Goal: Task Accomplishment & Management: Manage account settings

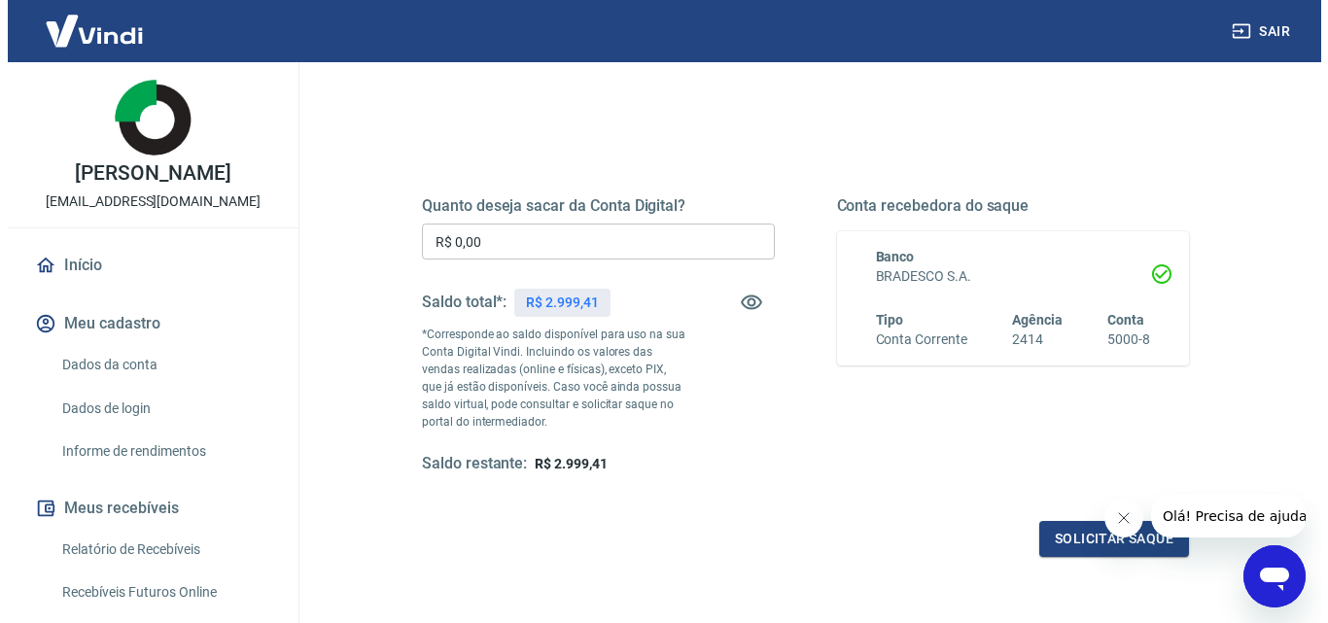
scroll to position [292, 0]
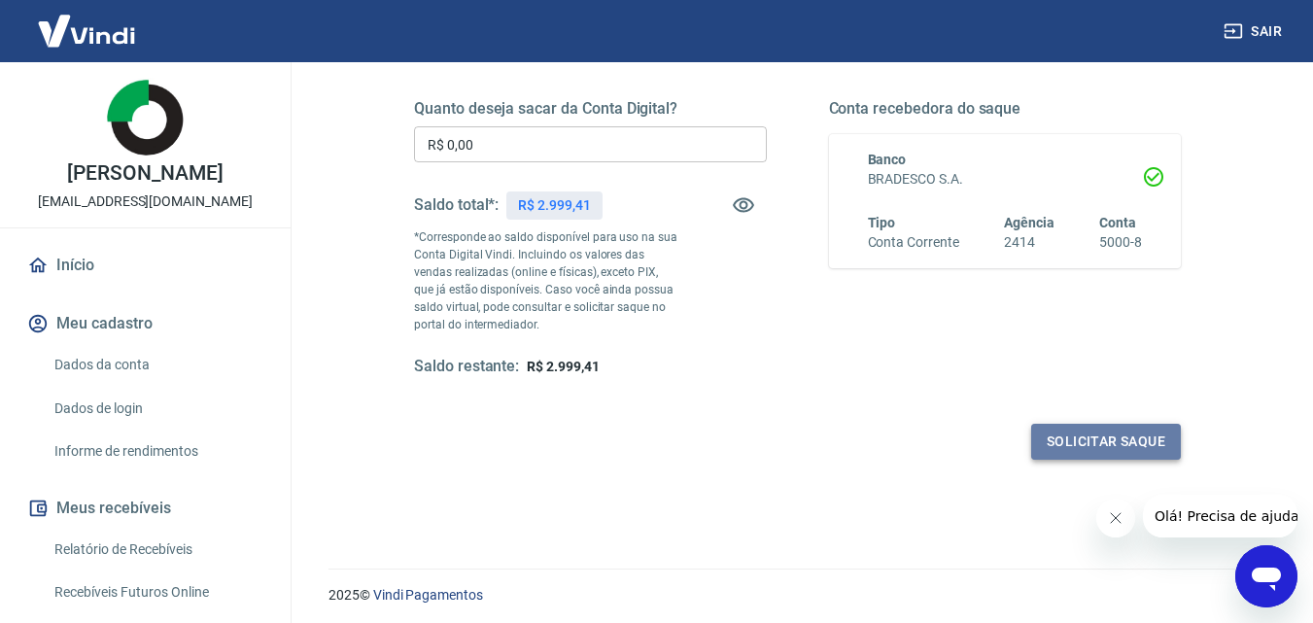
click at [1105, 433] on button "Solicitar saque" at bounding box center [1106, 442] width 150 height 36
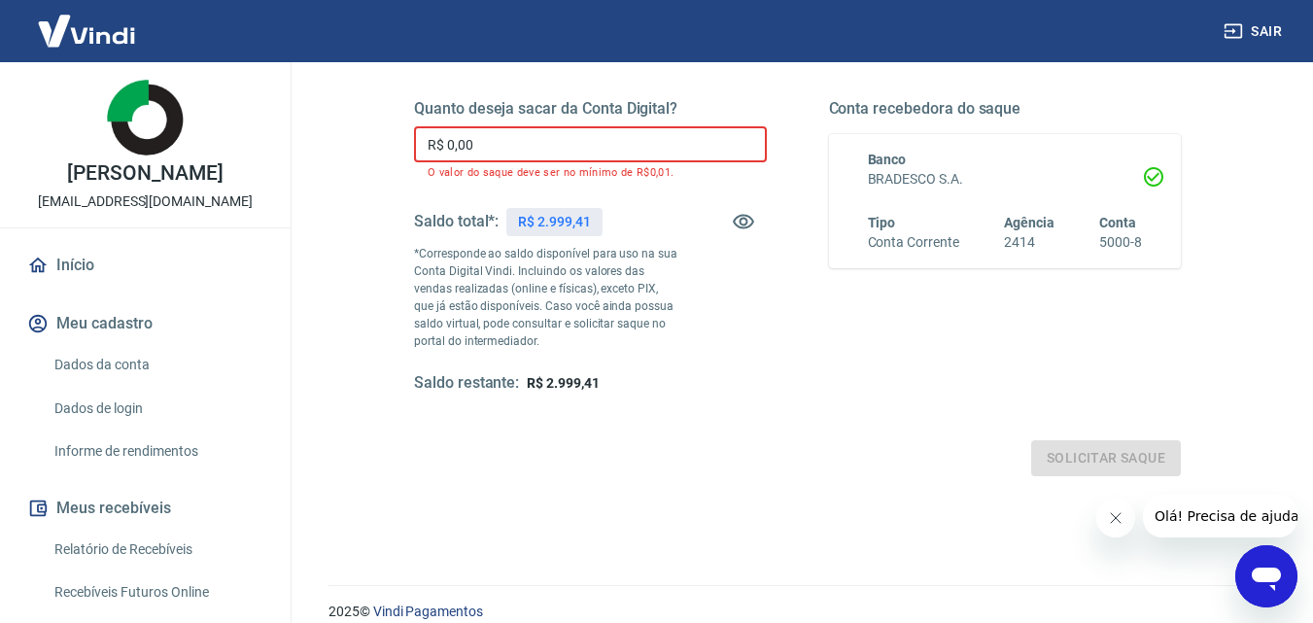
drag, startPoint x: 514, startPoint y: 144, endPoint x: 296, endPoint y: 142, distance: 217.7
click at [296, 142] on div "Saque Histórico de saques A partir de agora, o histórico de saques será disponi…" at bounding box center [797, 166] width 1031 height 791
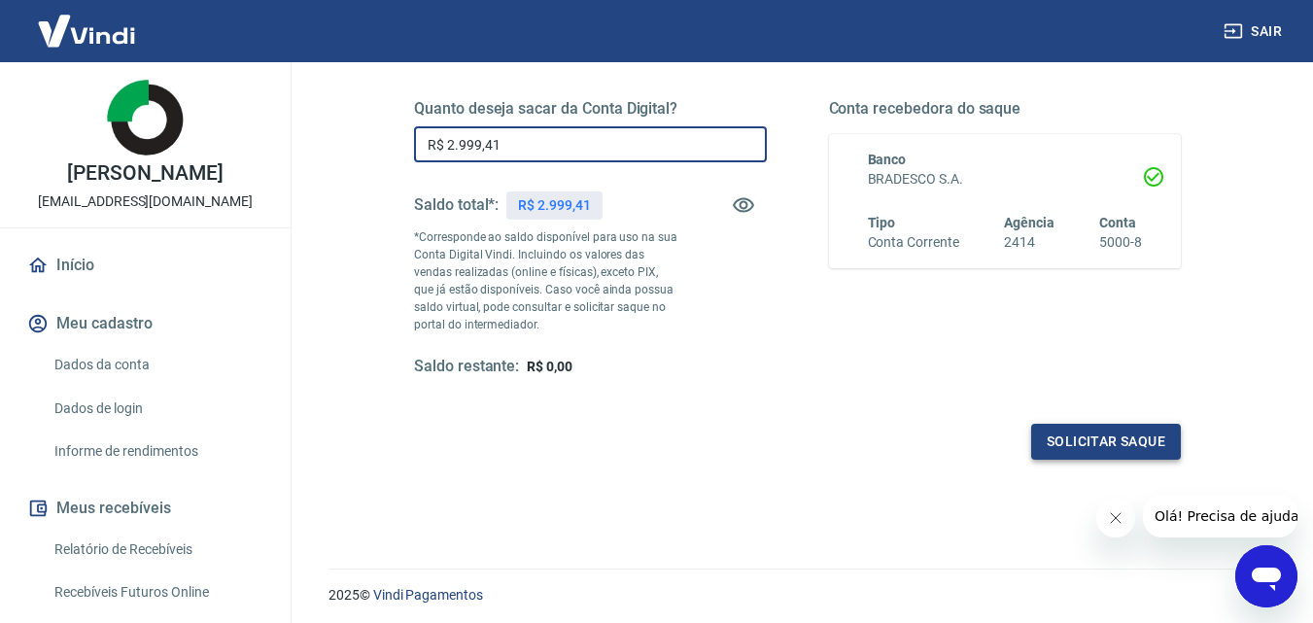
type input "R$ 2.999,41"
click at [1087, 445] on button "Solicitar saque" at bounding box center [1106, 442] width 150 height 36
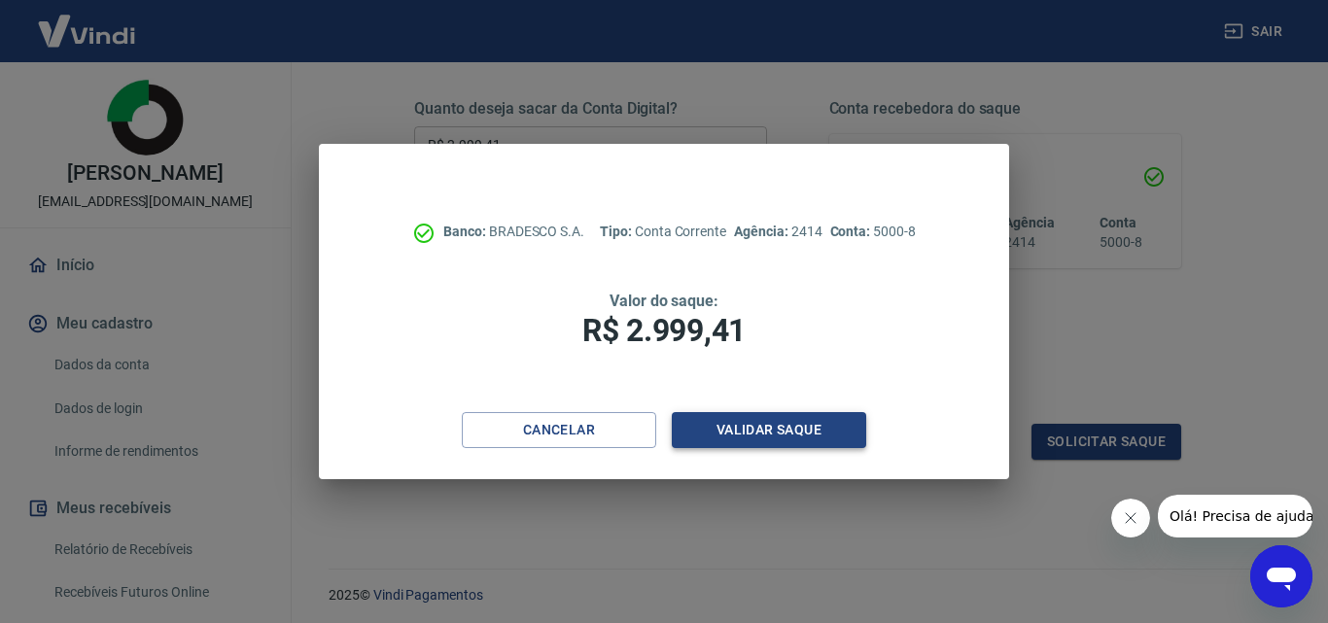
click at [745, 427] on button "Validar saque" at bounding box center [769, 430] width 194 height 36
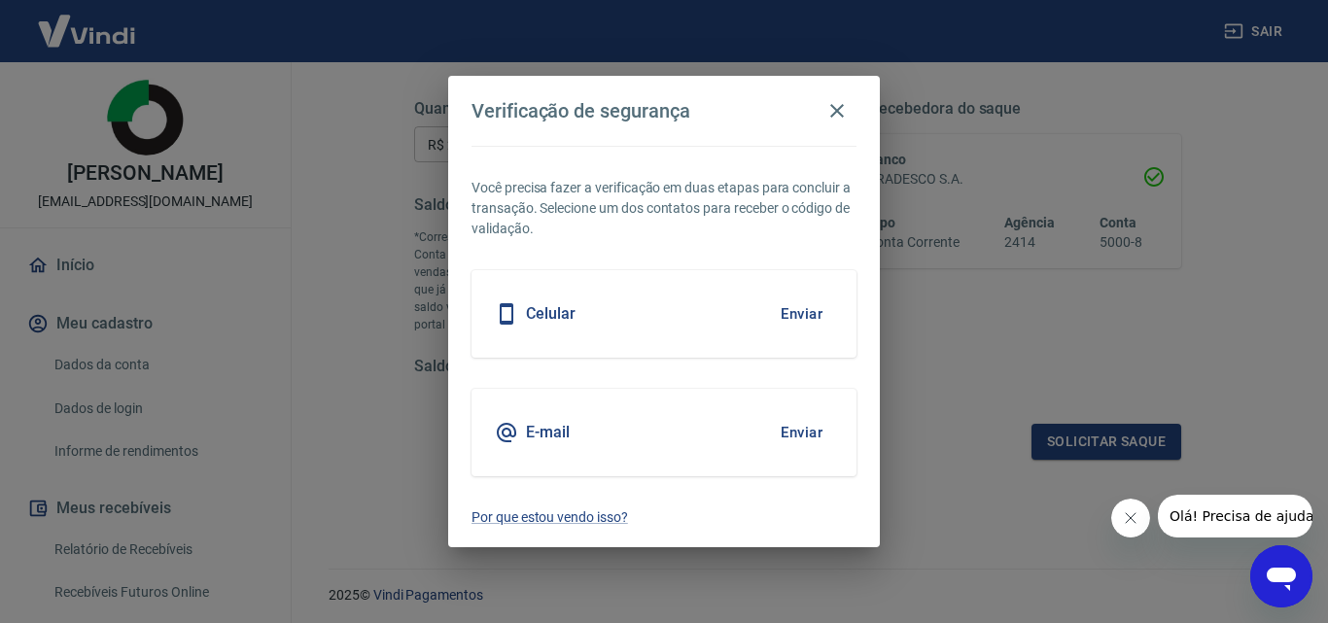
click at [640, 319] on div "Celular Enviar" at bounding box center [663, 313] width 385 height 87
click at [794, 314] on button "Enviar" at bounding box center [801, 314] width 63 height 41
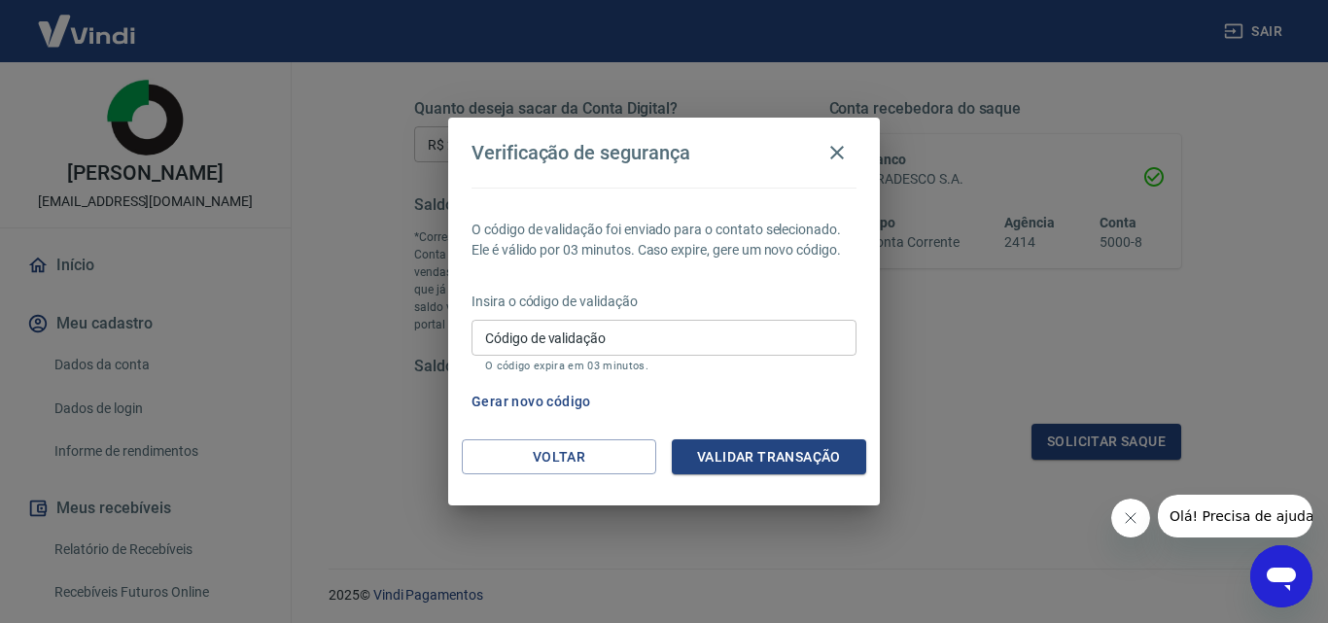
click at [720, 334] on input "Código de validação" at bounding box center [663, 338] width 385 height 36
click at [924, 570] on div "Verificação de segurança O código de validação foi enviado para o contato selec…" at bounding box center [664, 311] width 1328 height 623
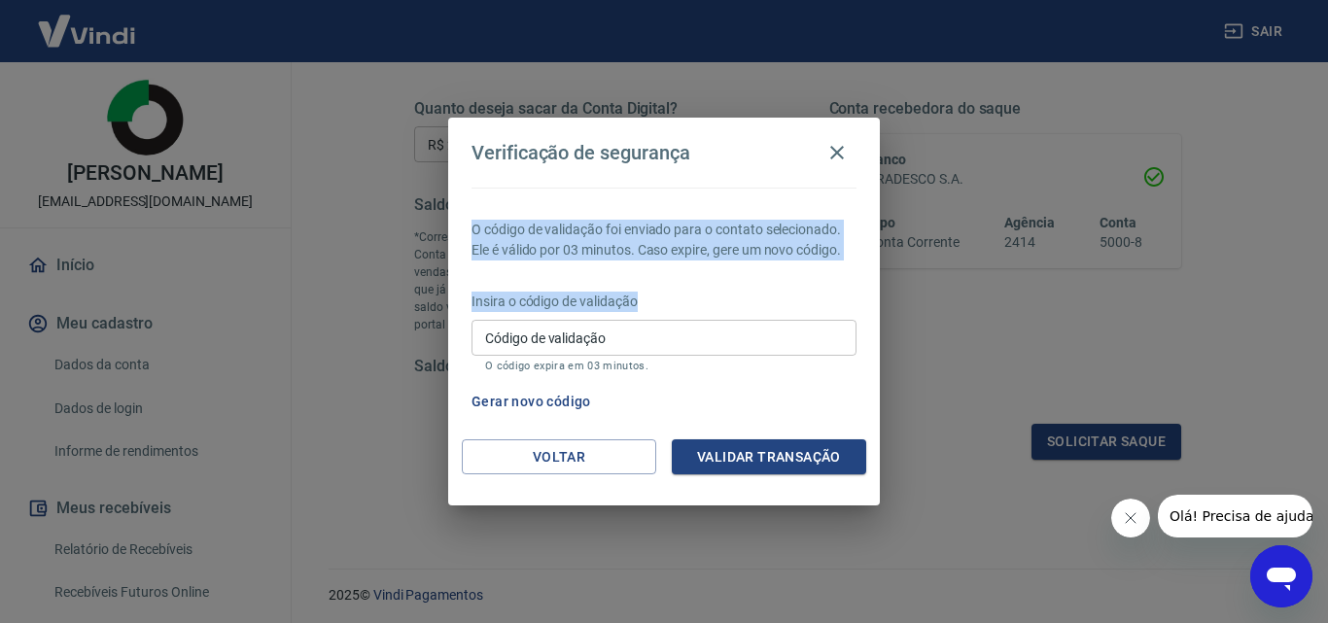
drag, startPoint x: 700, startPoint y: 175, endPoint x: 744, endPoint y: 279, distance: 112.8
click at [744, 286] on div "Verificação de segurança O código de validação foi enviado para o contato selec…" at bounding box center [664, 312] width 432 height 388
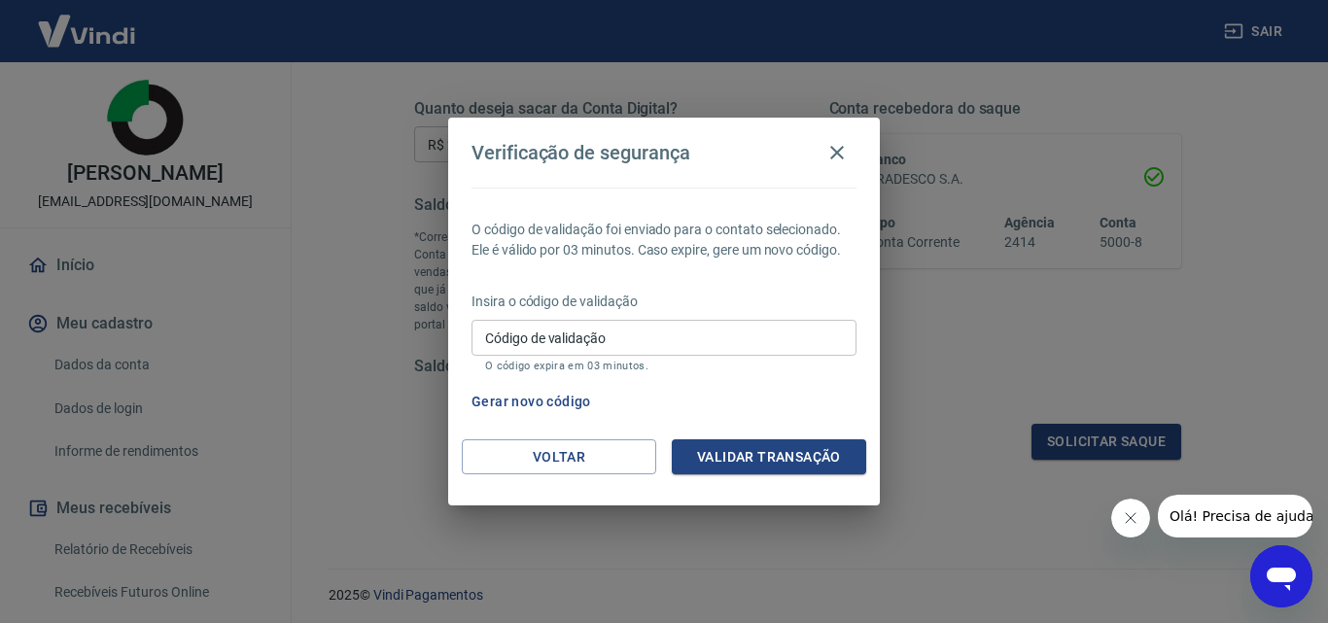
click at [655, 340] on input "Código de validação" at bounding box center [663, 338] width 385 height 36
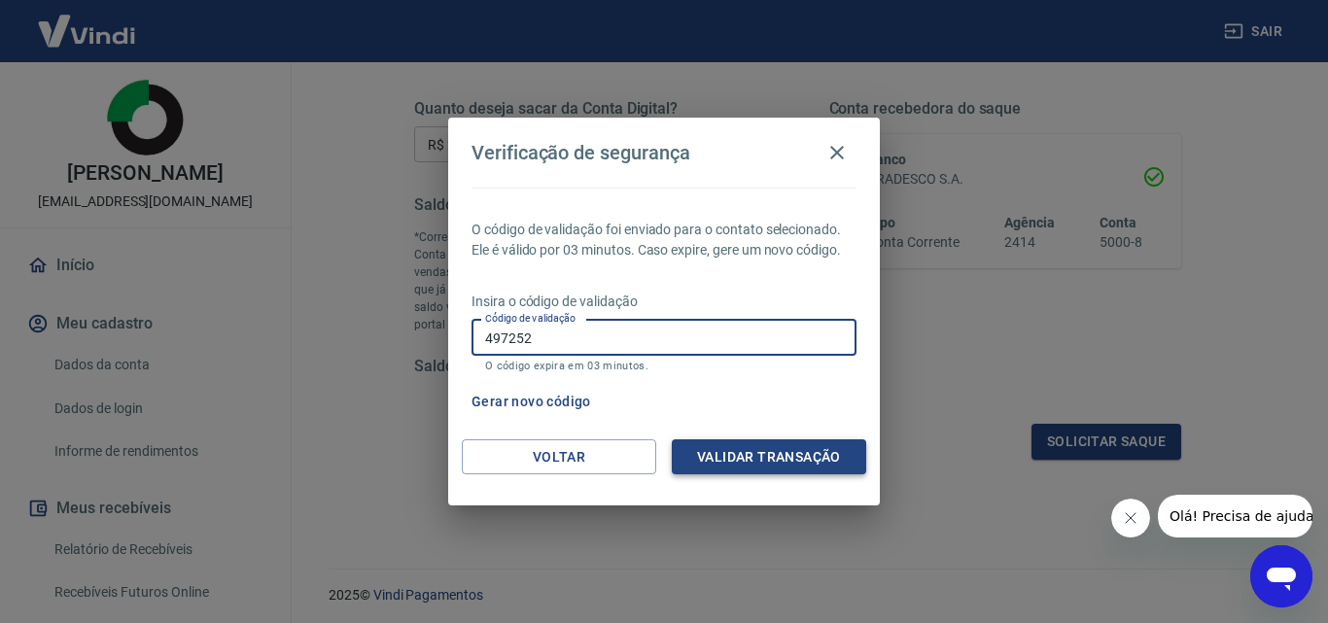
type input "497252"
click at [744, 445] on button "Validar transação" at bounding box center [769, 457] width 194 height 36
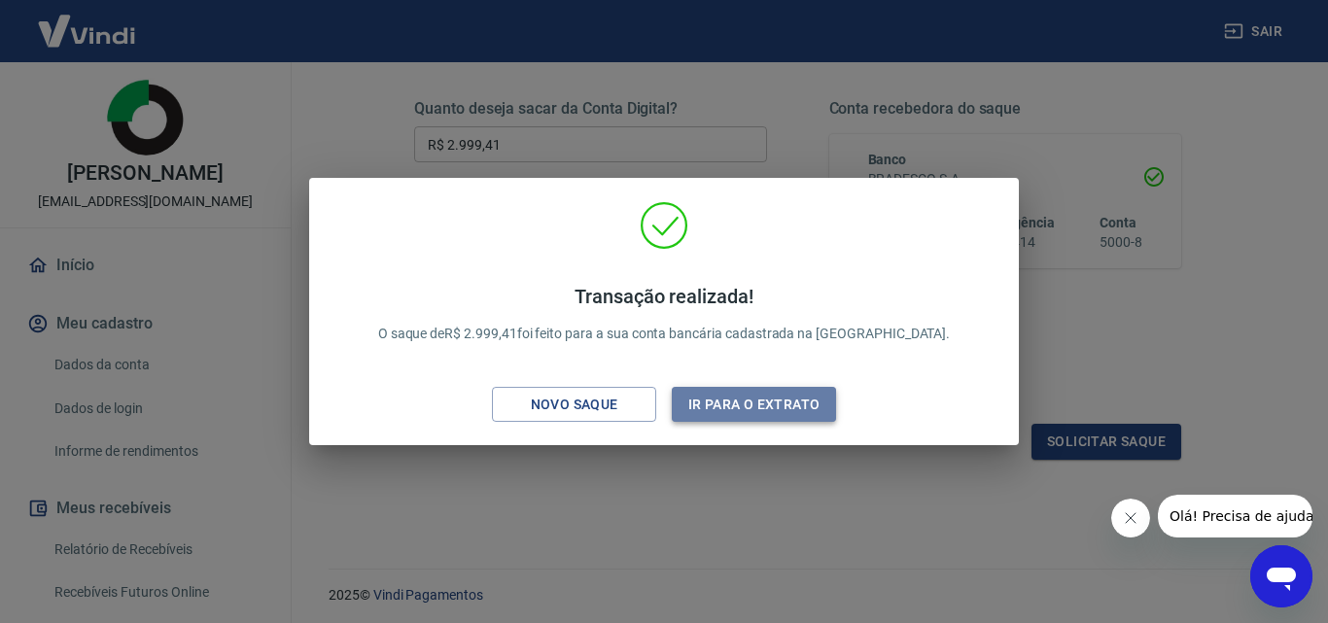
click at [750, 409] on button "Ir para o extrato" at bounding box center [754, 405] width 164 height 36
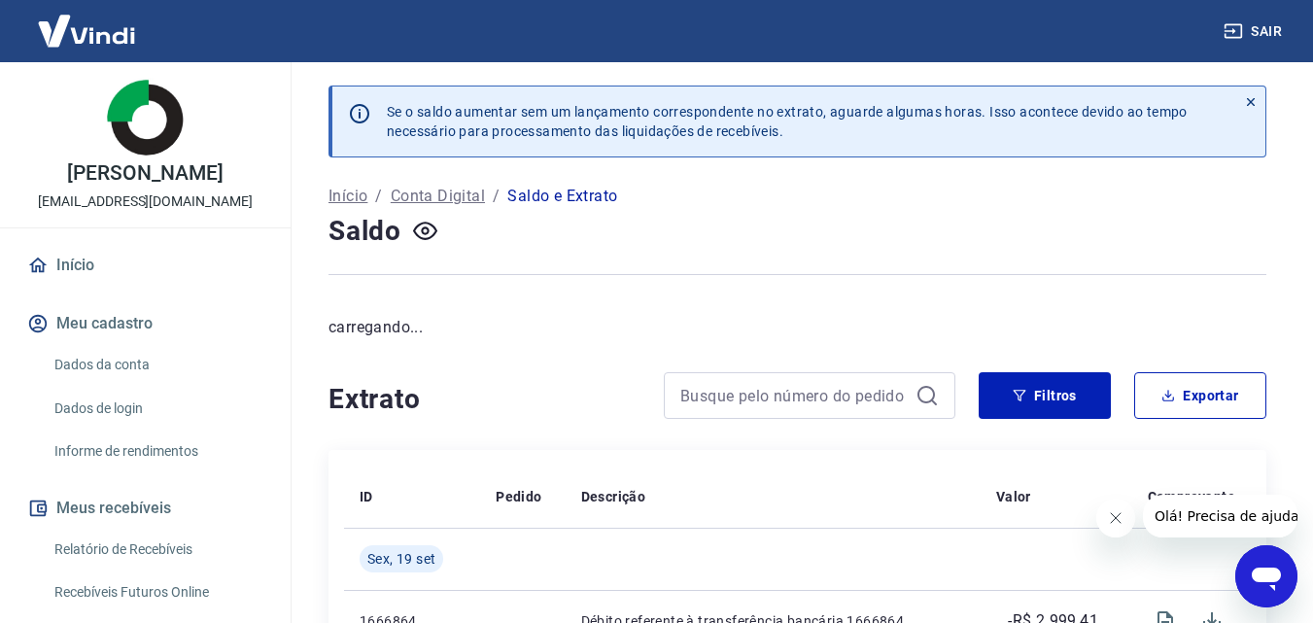
click at [105, 262] on link "Início" at bounding box center [145, 265] width 244 height 43
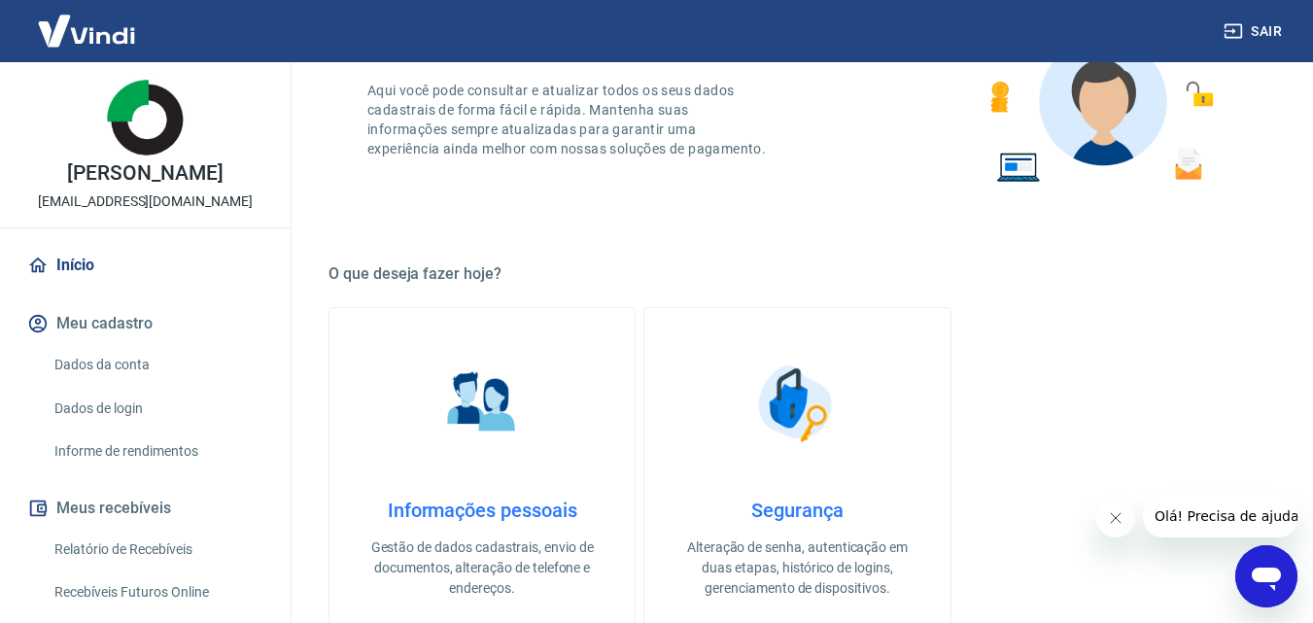
scroll to position [97, 0]
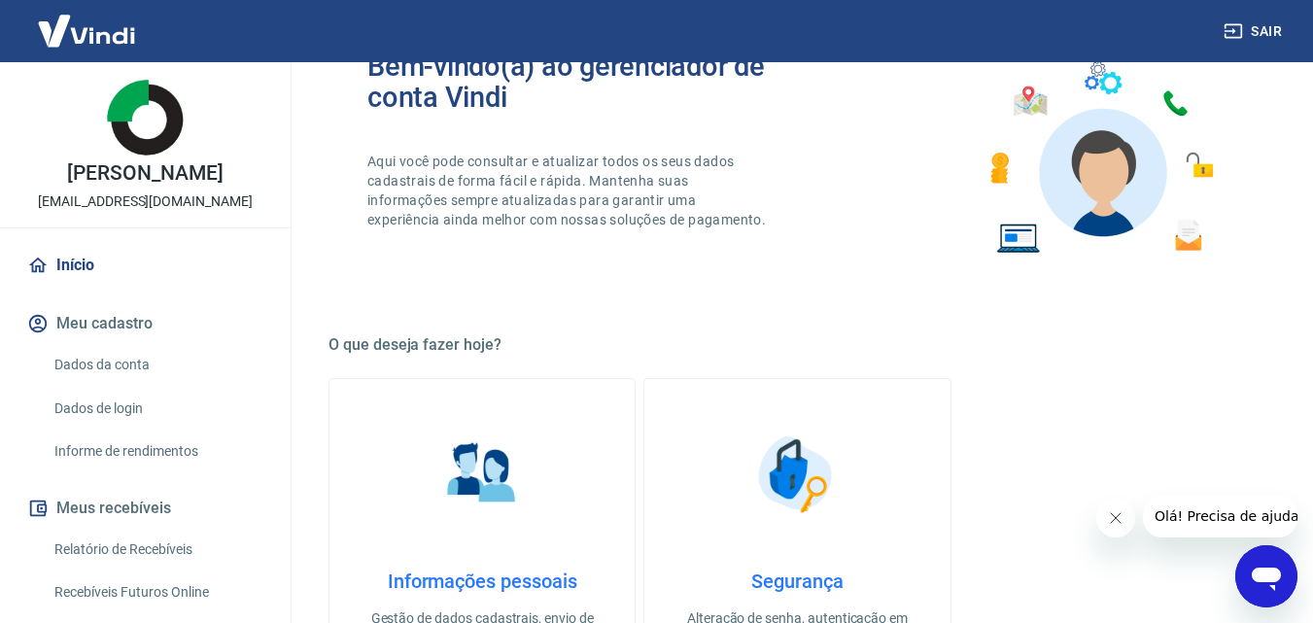
click at [117, 254] on link "Início" at bounding box center [145, 265] width 244 height 43
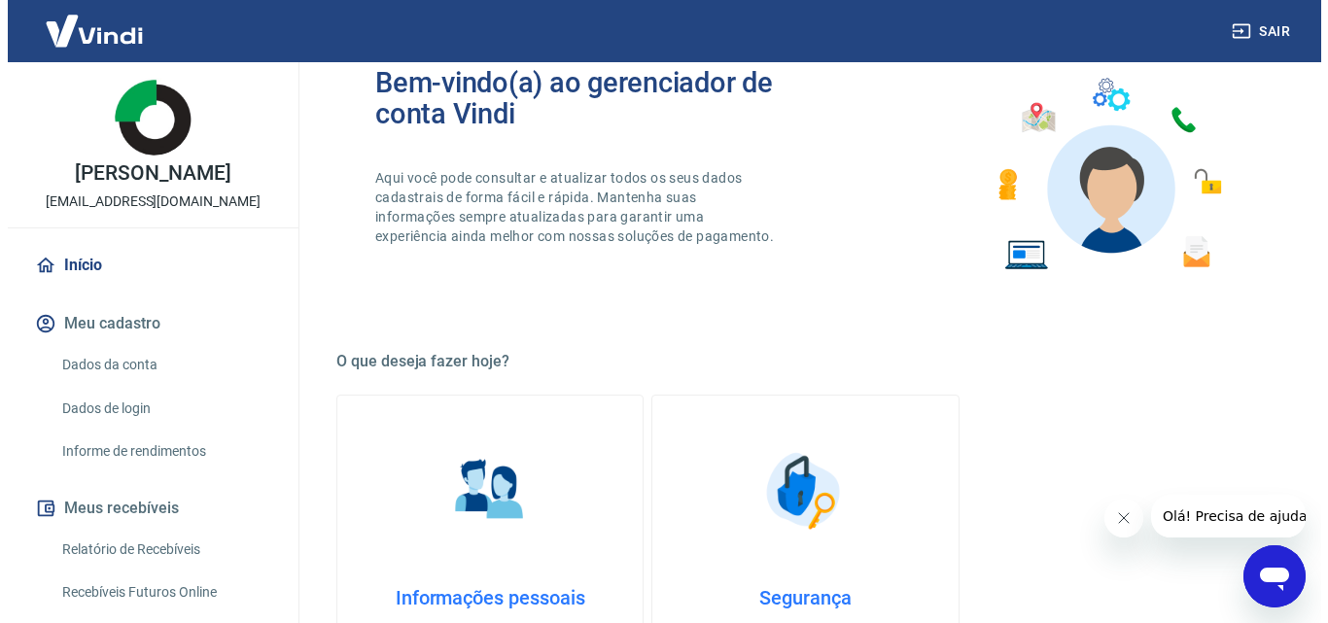
scroll to position [0, 0]
